Goal: Information Seeking & Learning: Learn about a topic

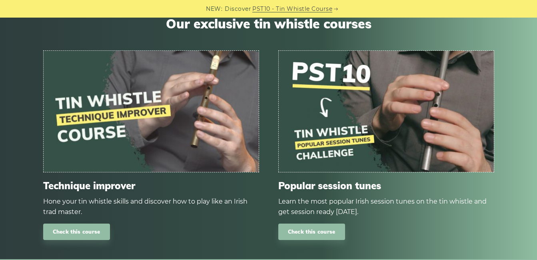
scroll to position [560, 0]
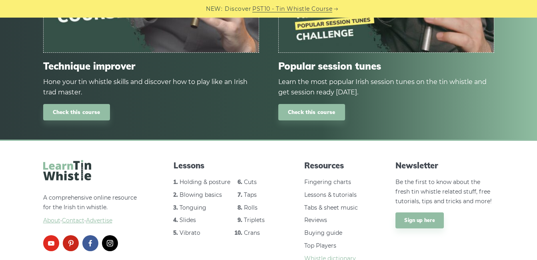
click at [347, 255] on link "Whistle dictionary" at bounding box center [331, 258] width 52 height 7
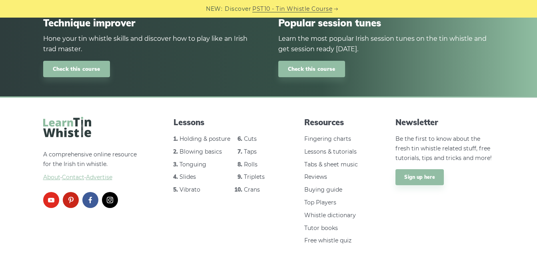
scroll to position [604, 0]
click at [334, 186] on link "Buying guide" at bounding box center [324, 189] width 38 height 7
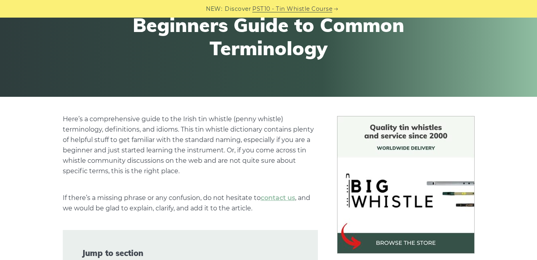
scroll to position [240, 0]
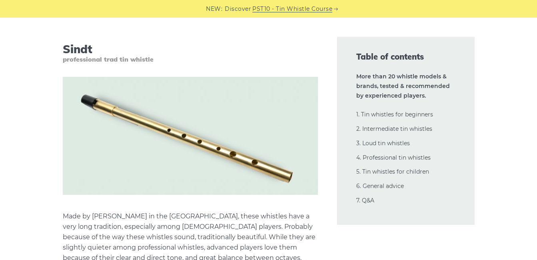
scroll to position [13445, 0]
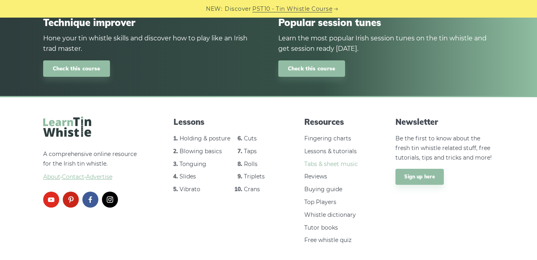
click at [334, 160] on link "Tabs & sheet music" at bounding box center [332, 163] width 54 height 7
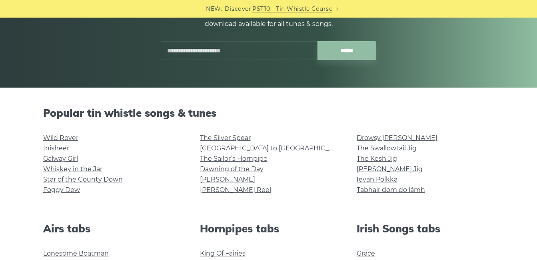
scroll to position [200, 0]
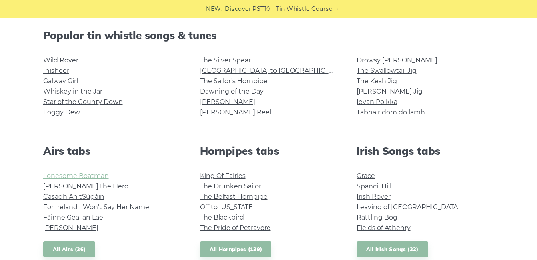
click at [82, 176] on link "Lonesome Boatman" at bounding box center [76, 176] width 66 height 8
click at [74, 227] on link "Planxty Davis" at bounding box center [70, 228] width 55 height 8
click at [86, 205] on link "For Ireland I Won’t Say Her Name" at bounding box center [96, 207] width 106 height 8
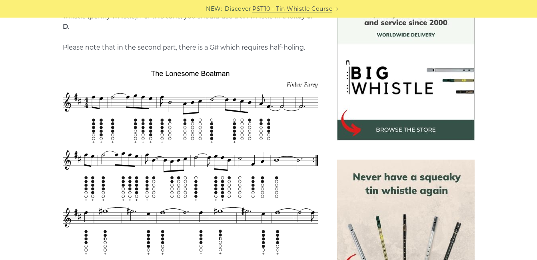
scroll to position [80, 0]
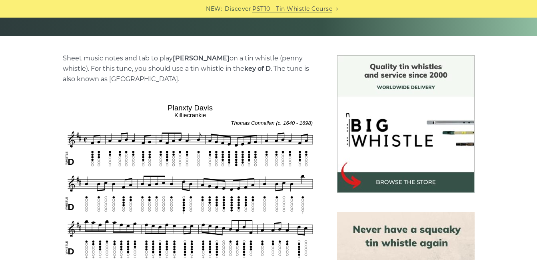
scroll to position [160, 0]
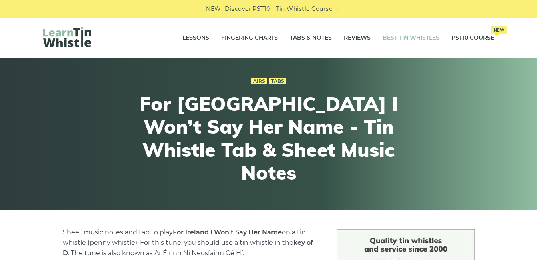
click at [411, 33] on link "Best Tin Whistles" at bounding box center [411, 38] width 57 height 20
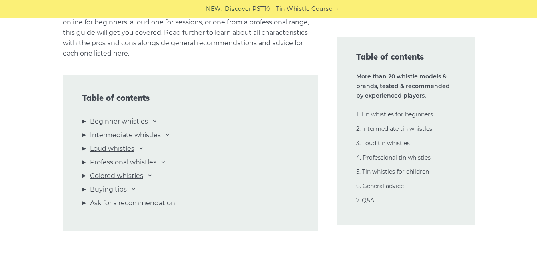
scroll to position [840, 0]
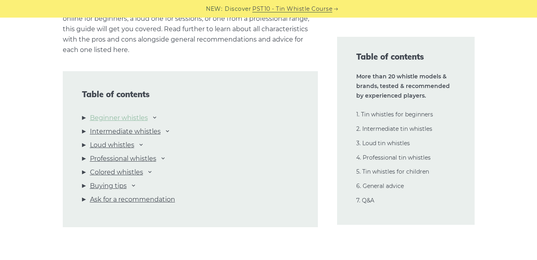
click at [122, 118] on link "Beginner whistles" at bounding box center [119, 118] width 58 height 10
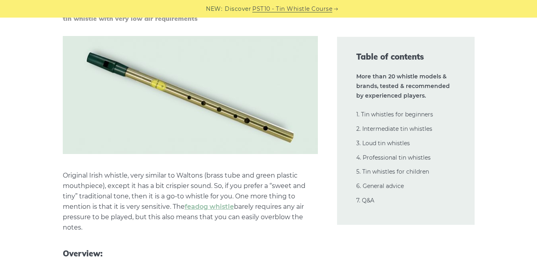
scroll to position [1873, 0]
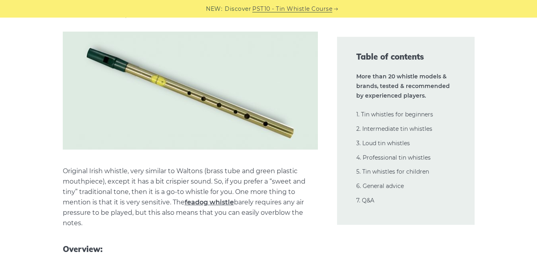
click at [207, 200] on link "feadog whistle" at bounding box center [209, 202] width 49 height 8
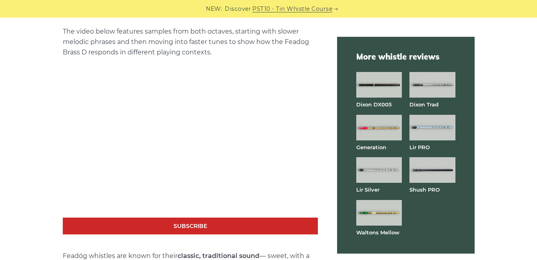
scroll to position [1400, 0]
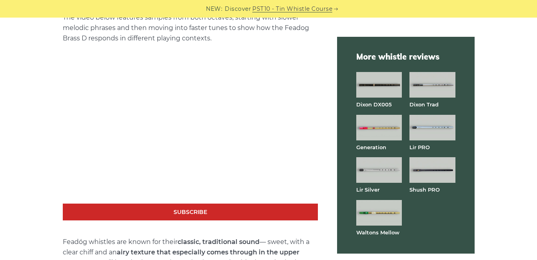
click at [371, 80] on img at bounding box center [380, 85] width 46 height 26
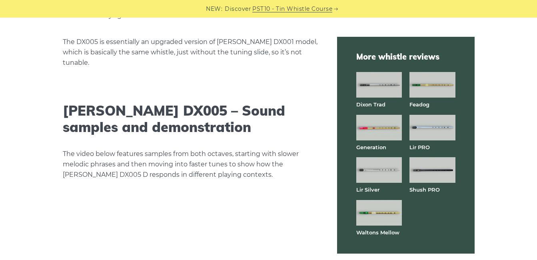
scroll to position [1360, 0]
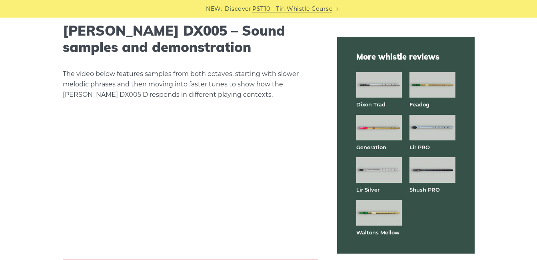
click at [374, 128] on img at bounding box center [380, 128] width 46 height 26
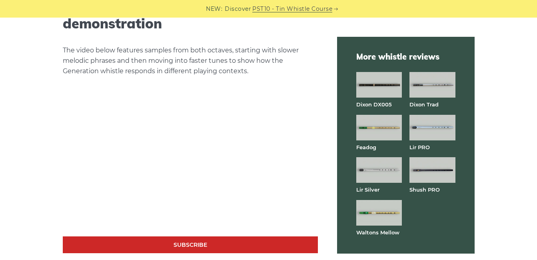
scroll to position [1360, 0]
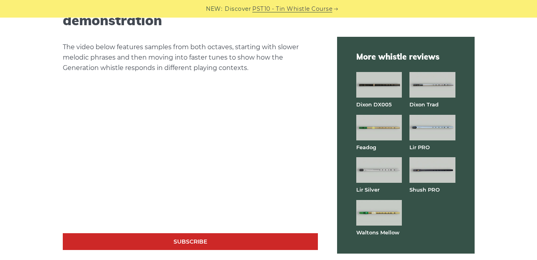
click at [373, 124] on img at bounding box center [380, 128] width 46 height 26
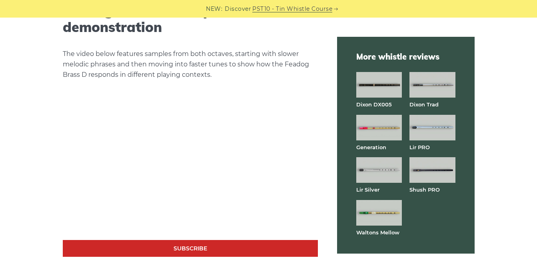
scroll to position [1440, 0]
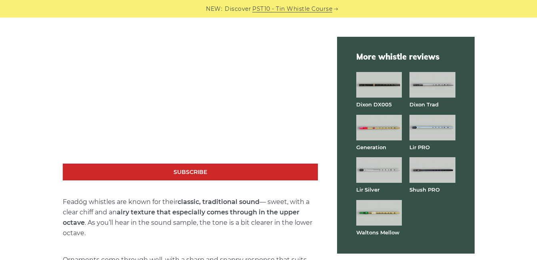
click at [370, 208] on img at bounding box center [380, 213] width 46 height 26
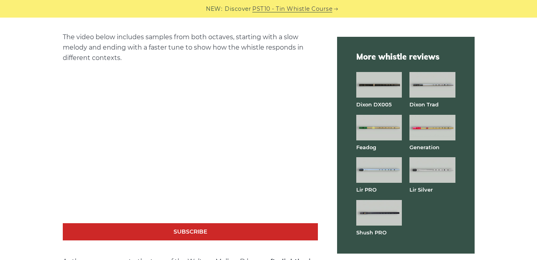
scroll to position [1440, 0]
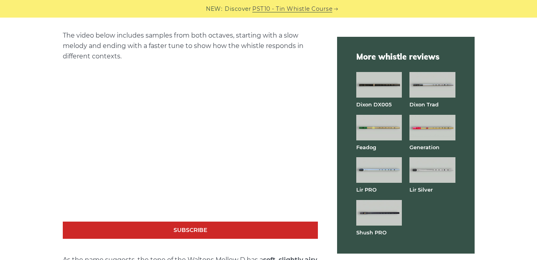
click at [386, 122] on img at bounding box center [380, 128] width 46 height 26
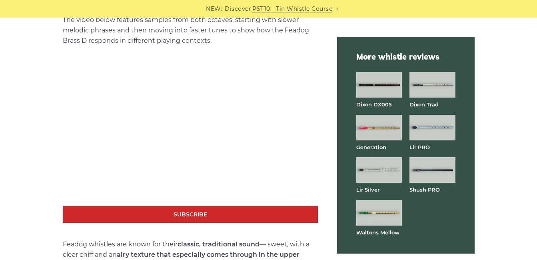
scroll to position [1400, 0]
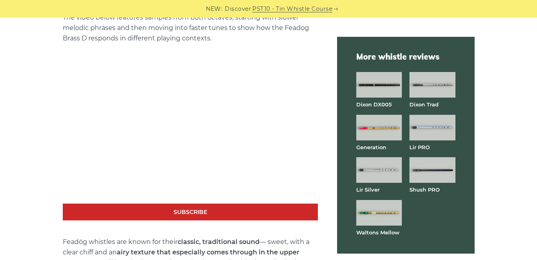
click at [440, 128] on img at bounding box center [433, 128] width 46 height 26
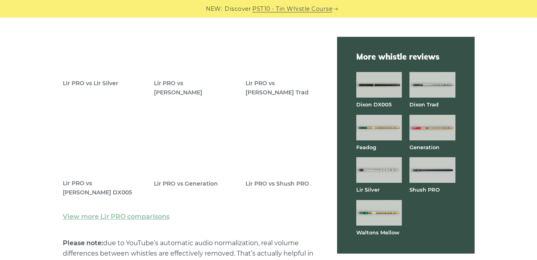
scroll to position [2361, 0]
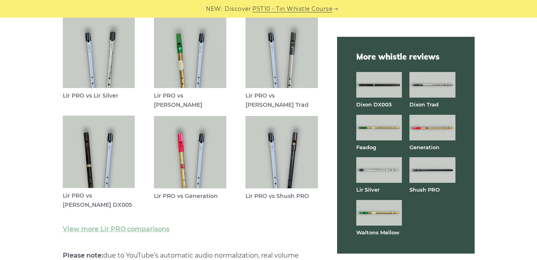
click at [191, 70] on img at bounding box center [190, 52] width 72 height 72
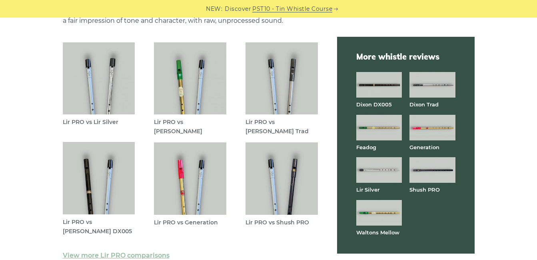
scroll to position [2321, 0]
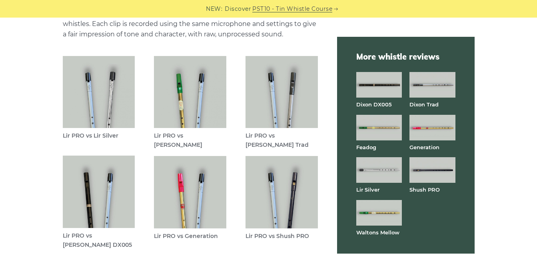
click at [196, 208] on img at bounding box center [190, 192] width 72 height 72
click at [375, 125] on img at bounding box center [380, 128] width 46 height 26
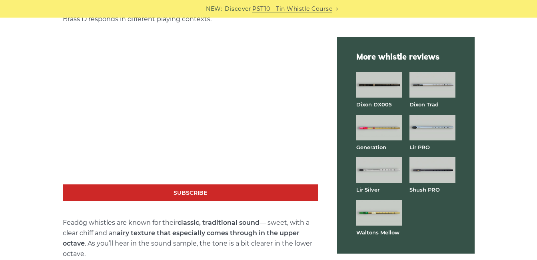
scroll to position [1400, 0]
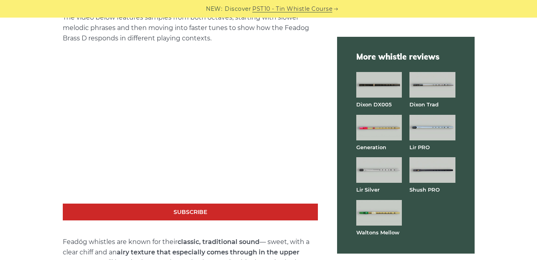
click at [438, 122] on img at bounding box center [433, 128] width 46 height 26
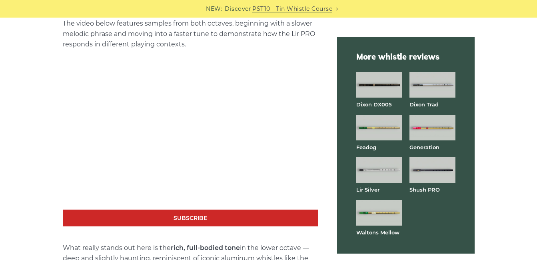
scroll to position [1400, 0]
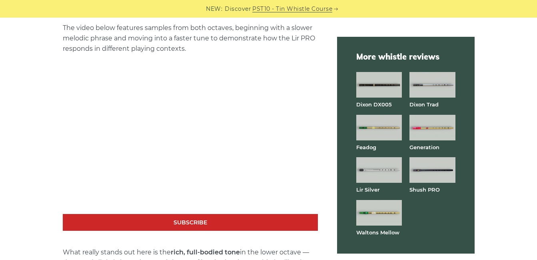
click at [375, 167] on img at bounding box center [380, 170] width 46 height 26
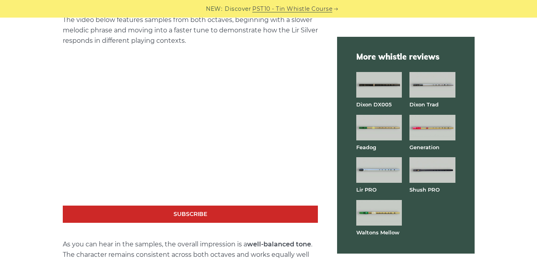
scroll to position [1400, 0]
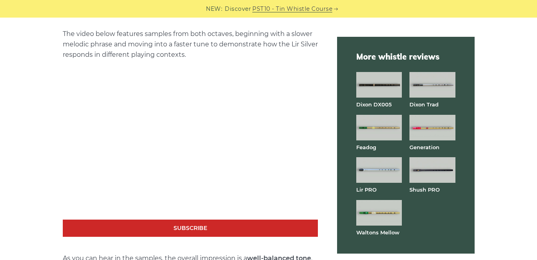
click at [382, 126] on img at bounding box center [380, 128] width 46 height 26
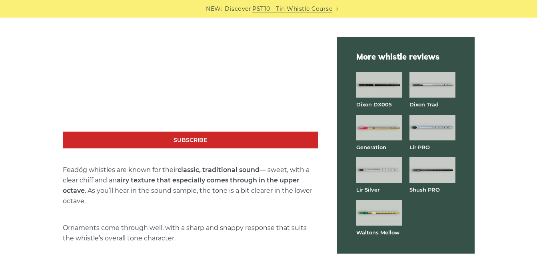
scroll to position [1440, 0]
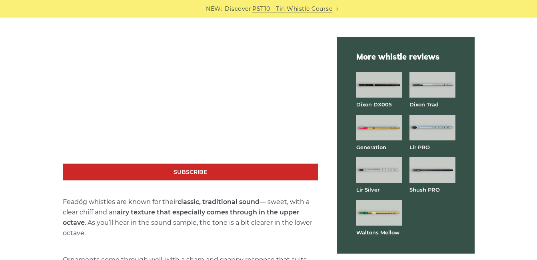
click at [372, 208] on img at bounding box center [380, 213] width 46 height 26
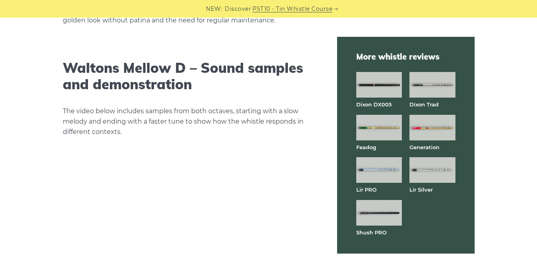
scroll to position [1440, 0]
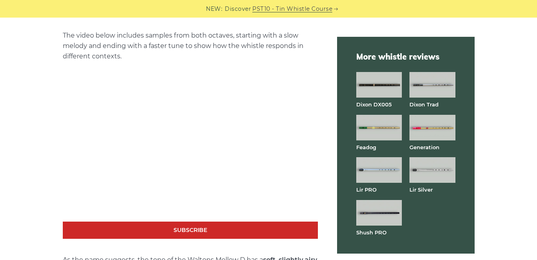
click at [379, 131] on img at bounding box center [380, 128] width 46 height 26
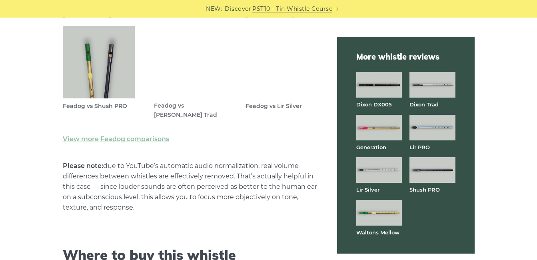
scroll to position [2361, 0]
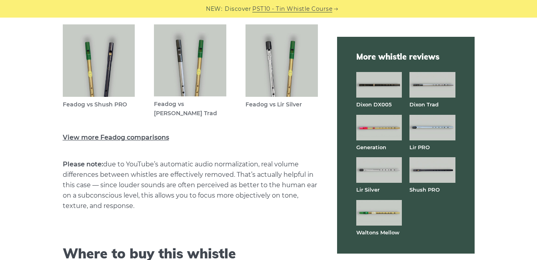
click at [132, 137] on link "View more Feadog comparisons" at bounding box center [116, 138] width 106 height 8
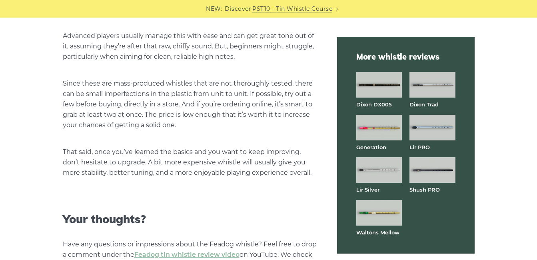
scroll to position [1881, 0]
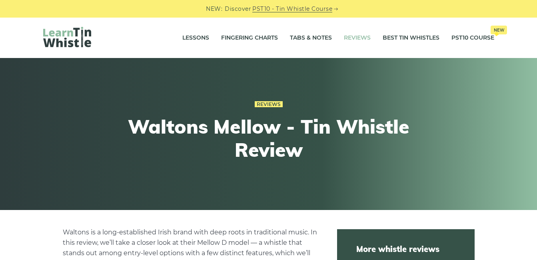
click at [359, 34] on link "Reviews" at bounding box center [357, 38] width 27 height 20
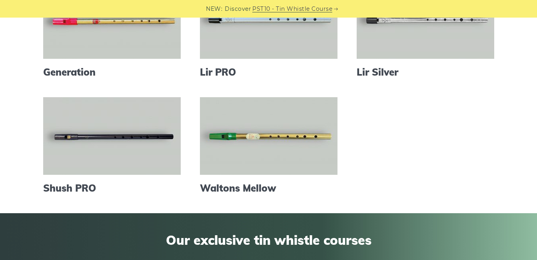
scroll to position [365, 0]
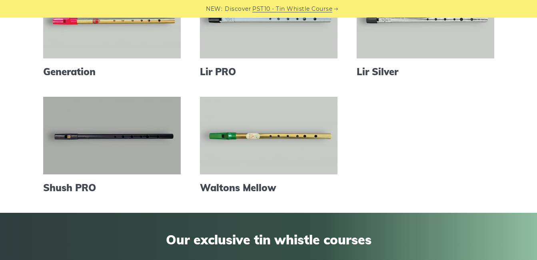
click at [98, 134] on link at bounding box center [112, 136] width 138 height 78
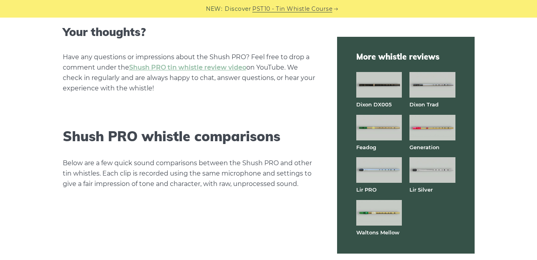
scroll to position [2281, 0]
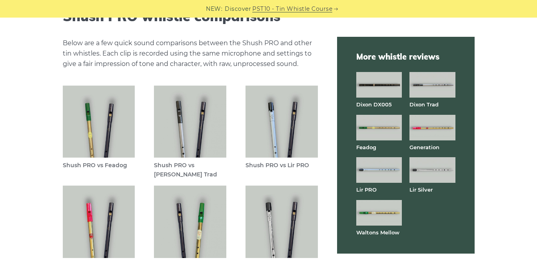
click at [87, 126] on img at bounding box center [99, 122] width 72 height 72
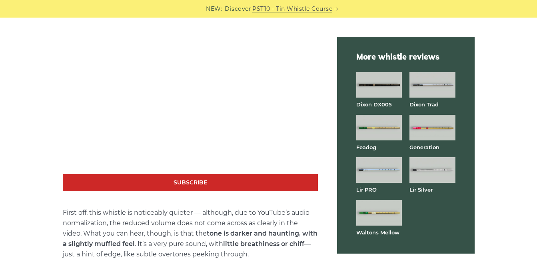
scroll to position [1481, 0]
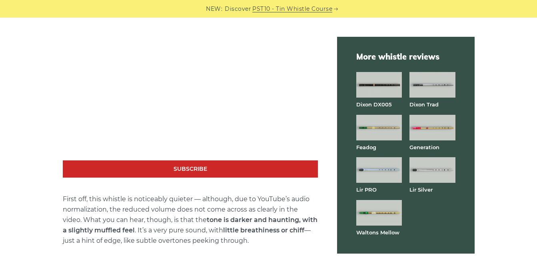
click at [437, 167] on img at bounding box center [433, 170] width 46 height 26
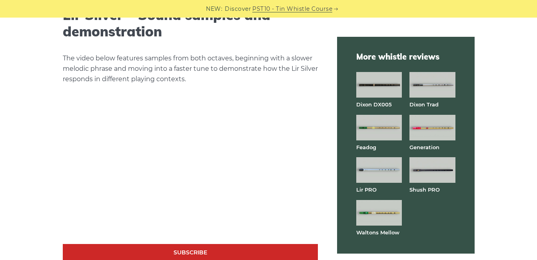
scroll to position [1481, 0]
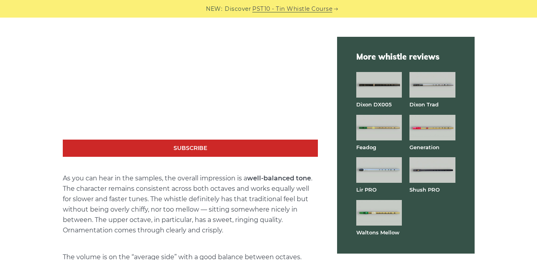
click at [373, 124] on img at bounding box center [380, 128] width 46 height 26
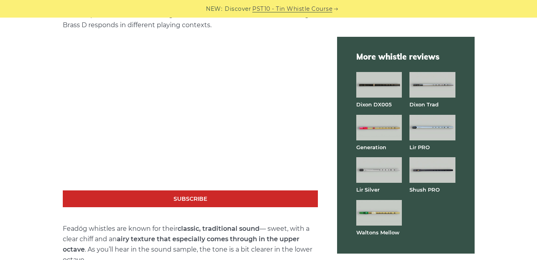
scroll to position [1400, 0]
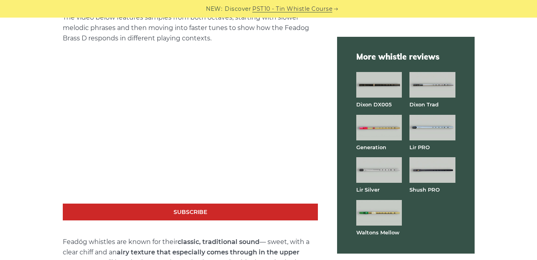
click at [432, 172] on img at bounding box center [433, 170] width 46 height 26
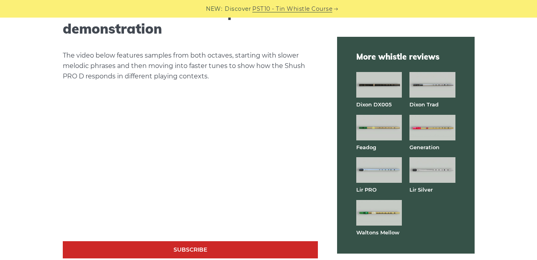
scroll to position [1400, 0]
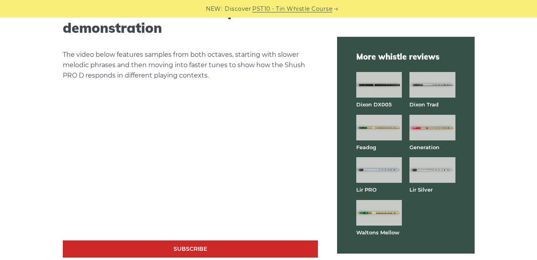
click at [393, 213] on img at bounding box center [380, 213] width 46 height 26
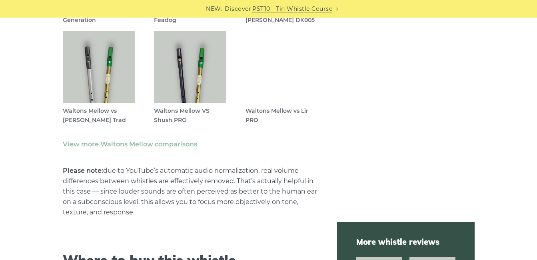
scroll to position [2643, 0]
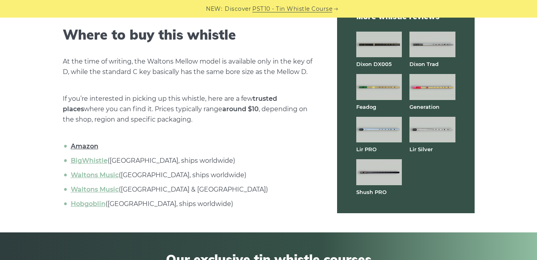
click at [79, 146] on link "Amazon" at bounding box center [85, 146] width 28 height 8
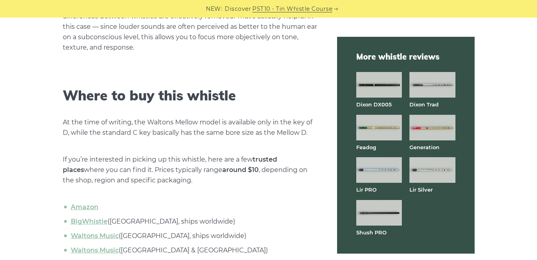
scroll to position [2562, 0]
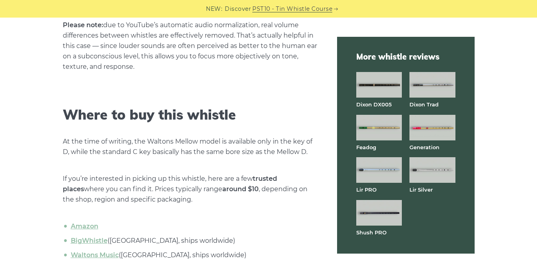
click at [425, 168] on img at bounding box center [433, 170] width 46 height 26
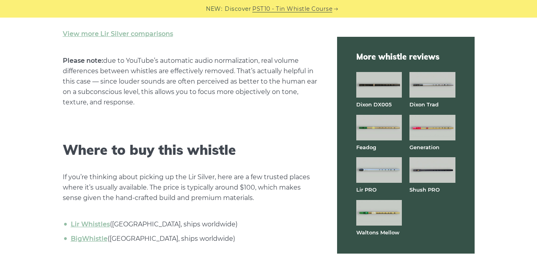
scroll to position [2521, 0]
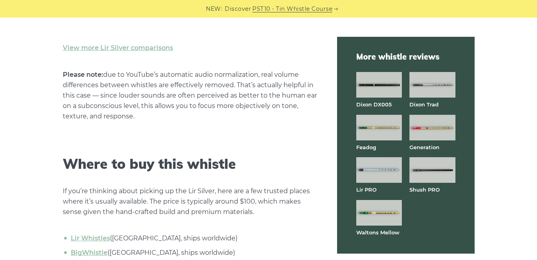
click at [431, 170] on img at bounding box center [433, 170] width 46 height 26
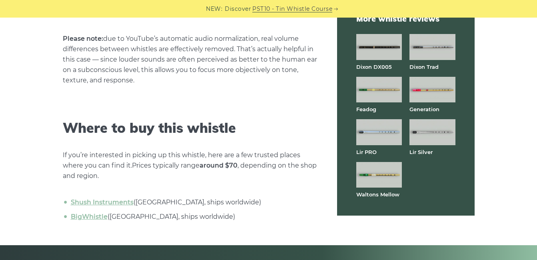
scroll to position [2561, 0]
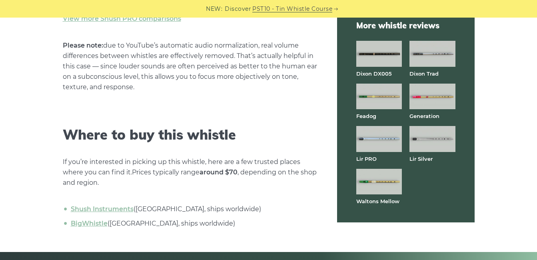
click at [433, 94] on img at bounding box center [433, 97] width 46 height 26
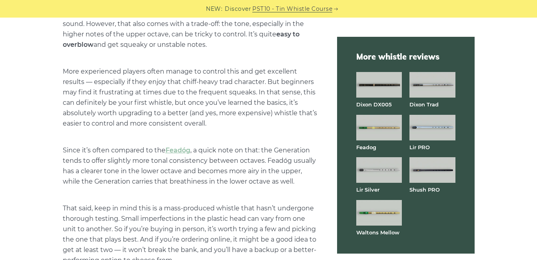
scroll to position [1881, 0]
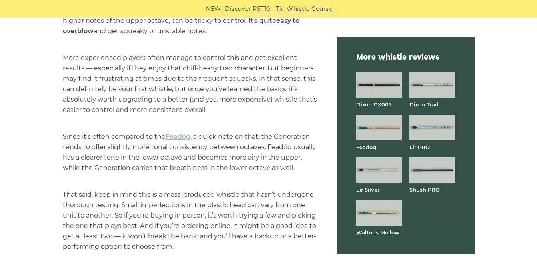
click at [379, 217] on img at bounding box center [380, 213] width 46 height 26
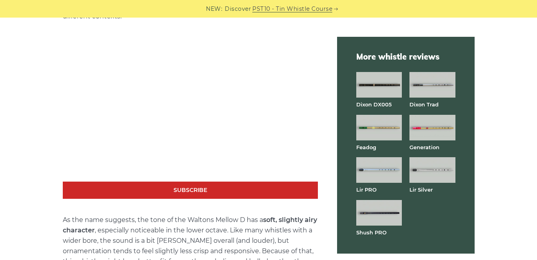
scroll to position [1521, 0]
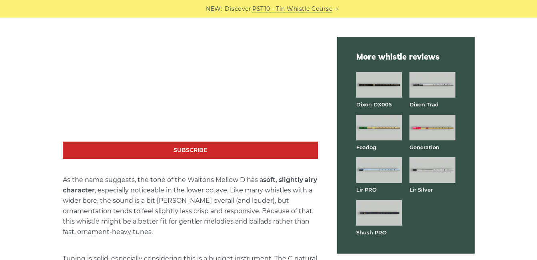
click at [379, 128] on img at bounding box center [380, 128] width 46 height 26
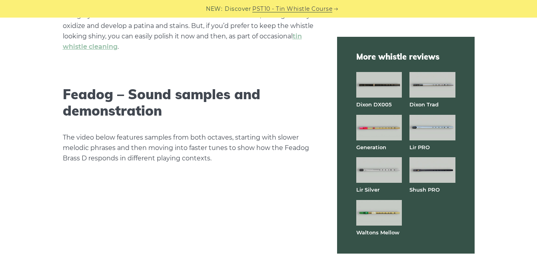
scroll to position [1440, 0]
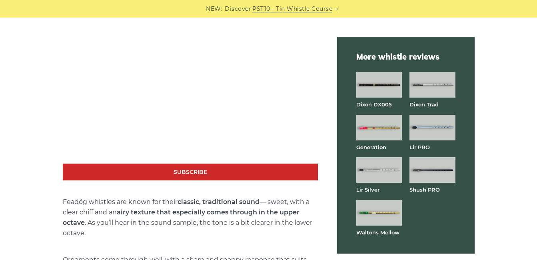
click at [390, 214] on img at bounding box center [380, 213] width 46 height 26
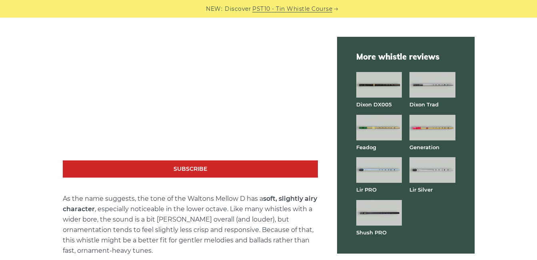
scroll to position [1481, 0]
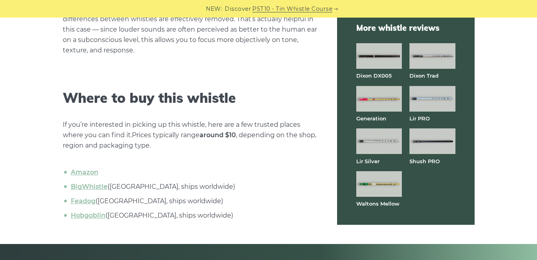
scroll to position [2521, 0]
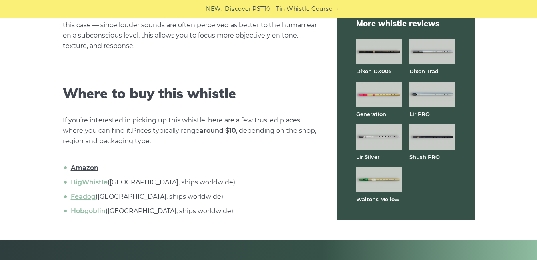
click at [89, 166] on link "Amazon" at bounding box center [85, 168] width 28 height 8
click at [374, 182] on img at bounding box center [380, 180] width 46 height 26
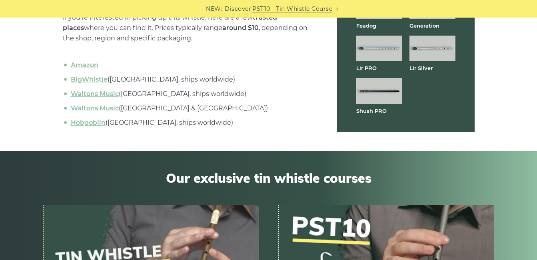
scroll to position [2761, 0]
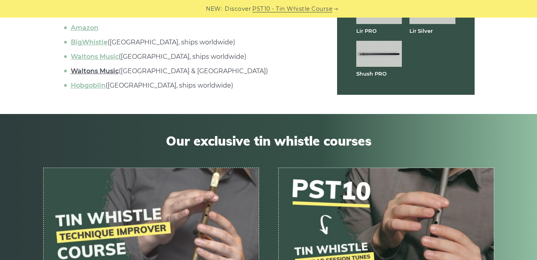
click at [93, 68] on link "Waltons Music" at bounding box center [95, 71] width 48 height 8
click at [97, 55] on link "Waltons Music" at bounding box center [95, 57] width 48 height 8
click at [96, 38] on link "BigWhistle" at bounding box center [89, 42] width 37 height 8
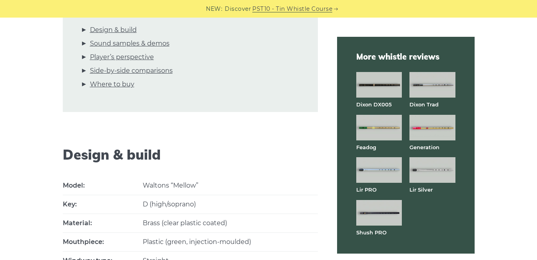
scroll to position [0, 0]
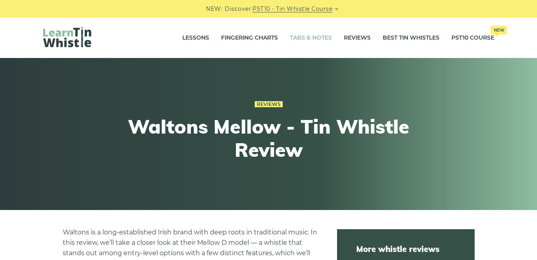
click at [305, 35] on link "Tabs & Notes" at bounding box center [311, 38] width 42 height 20
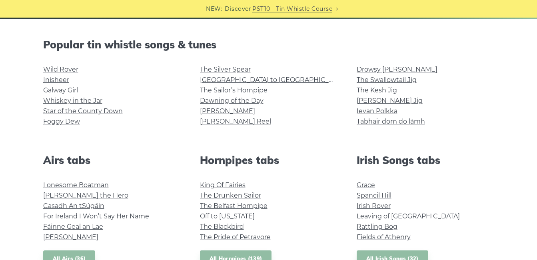
scroll to position [240, 0]
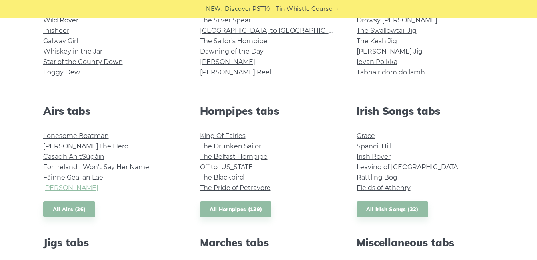
click at [79, 188] on link "Planxty Davis" at bounding box center [70, 188] width 55 height 8
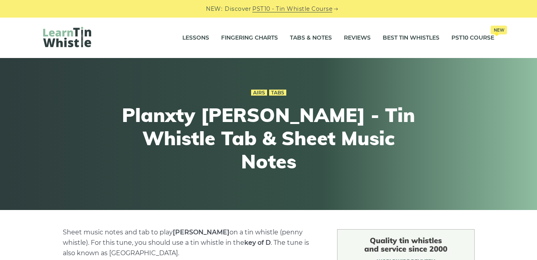
click at [82, 36] on img at bounding box center [67, 37] width 48 height 20
